Goal: Transaction & Acquisition: Purchase product/service

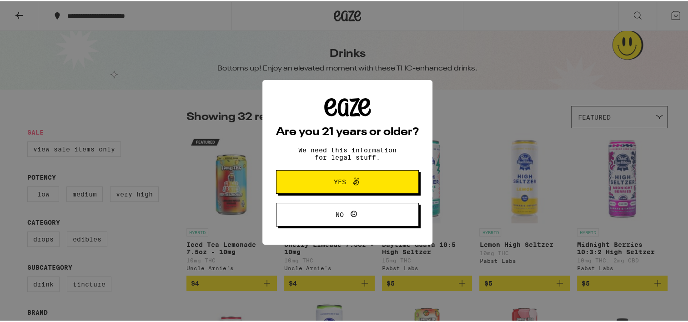
click at [323, 181] on span "Yes" at bounding box center [347, 181] width 69 height 12
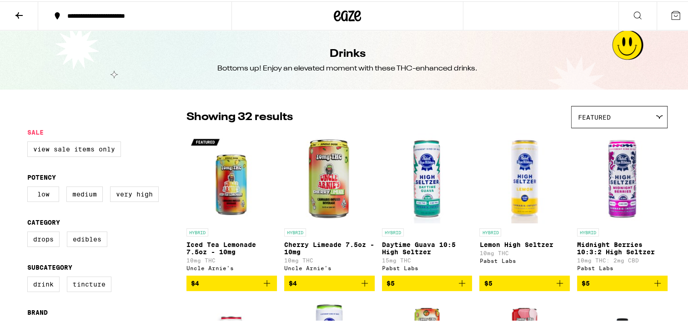
click at [514, 244] on p "Lemon High Seltzer" at bounding box center [525, 243] width 91 height 7
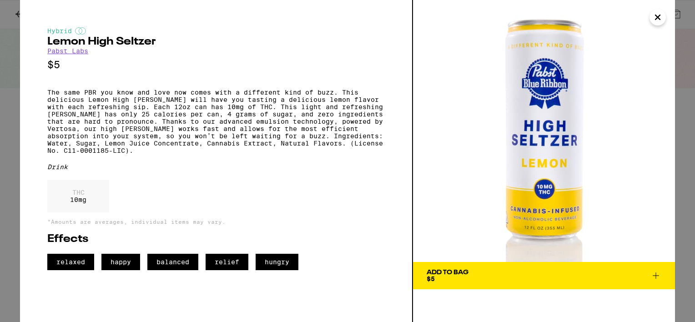
click at [659, 17] on icon "Close" at bounding box center [657, 17] width 11 height 14
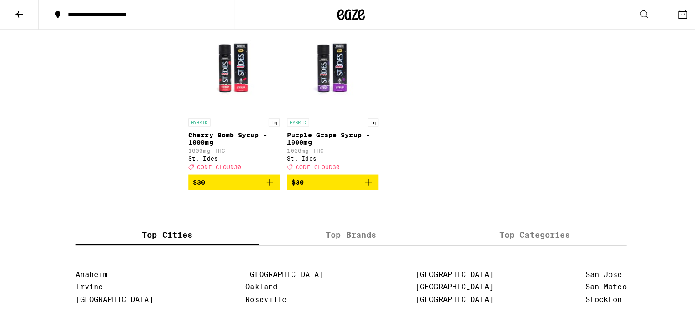
scroll to position [1229, 0]
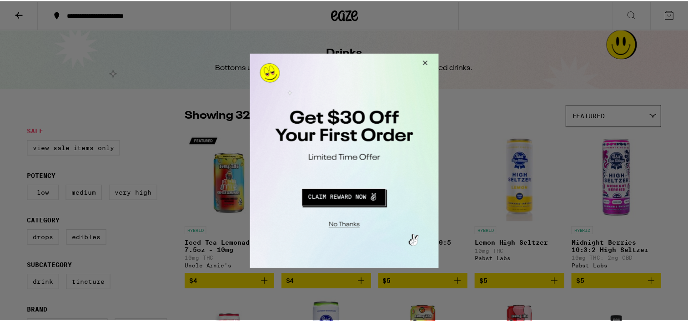
click at [428, 63] on button "Close Modal" at bounding box center [425, 65] width 25 height 22
